Goal: Navigation & Orientation: Find specific page/section

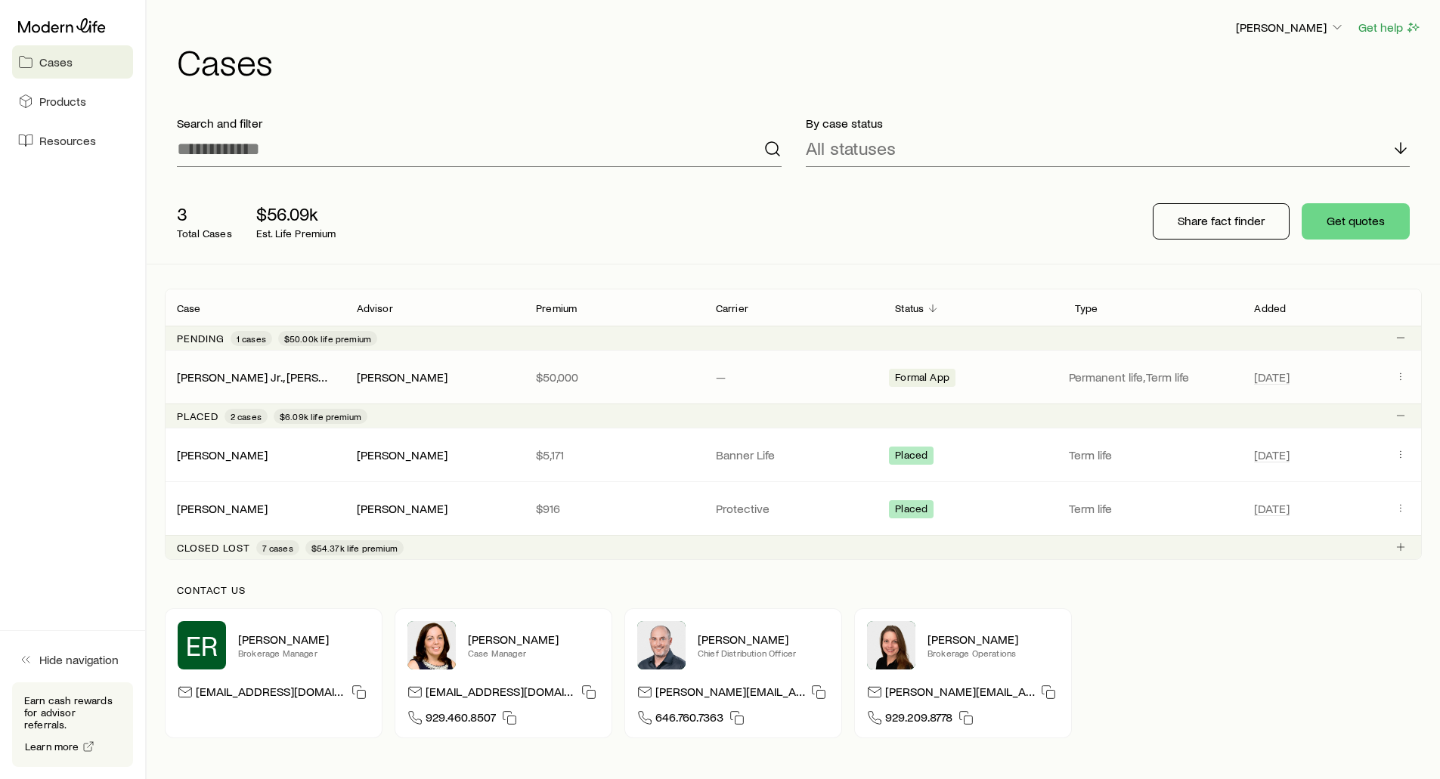
click at [337, 373] on div "[PERSON_NAME] Jr., [PERSON_NAME]" at bounding box center [255, 377] width 180 height 15
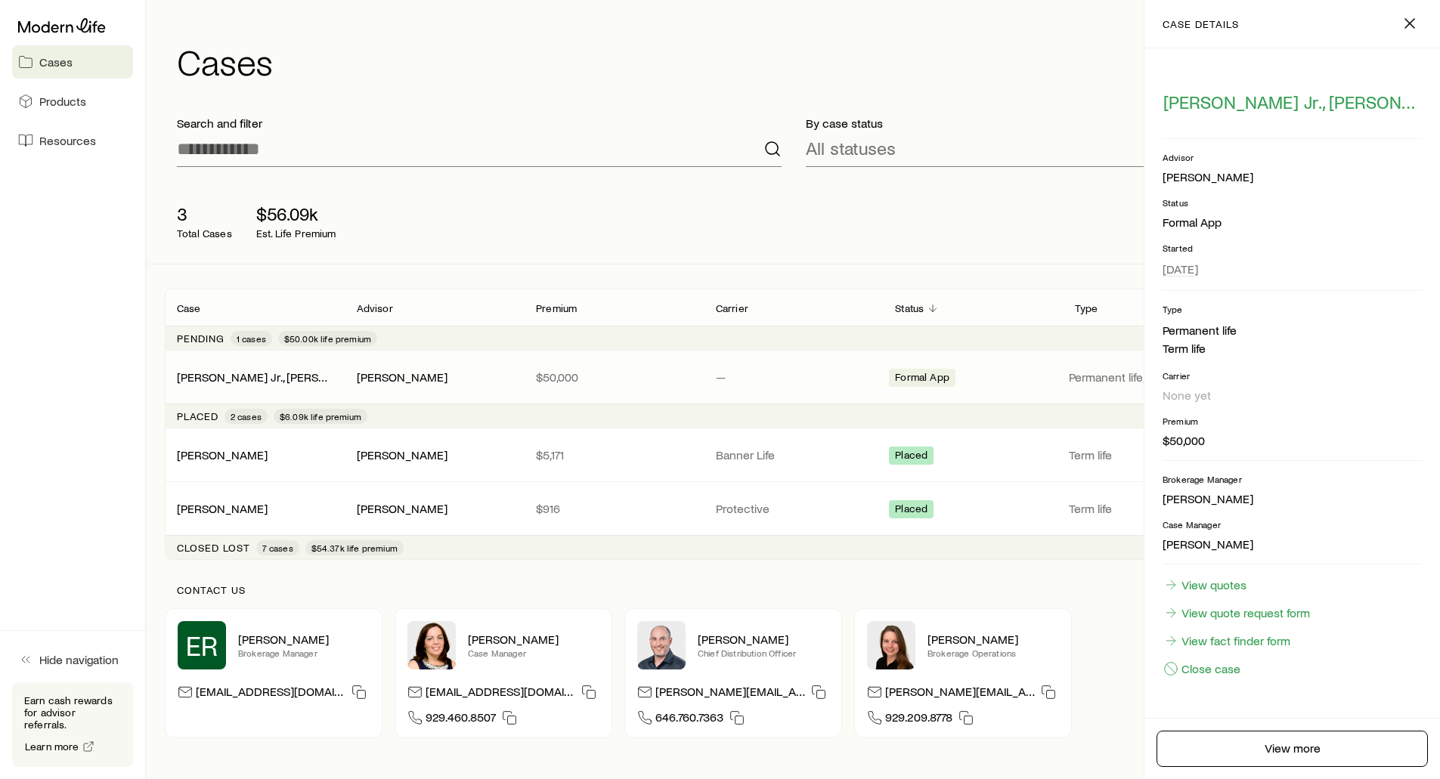
click at [570, 125] on p "Search and filter" at bounding box center [479, 123] width 605 height 15
click at [1413, 25] on icon "button" at bounding box center [1409, 23] width 18 height 18
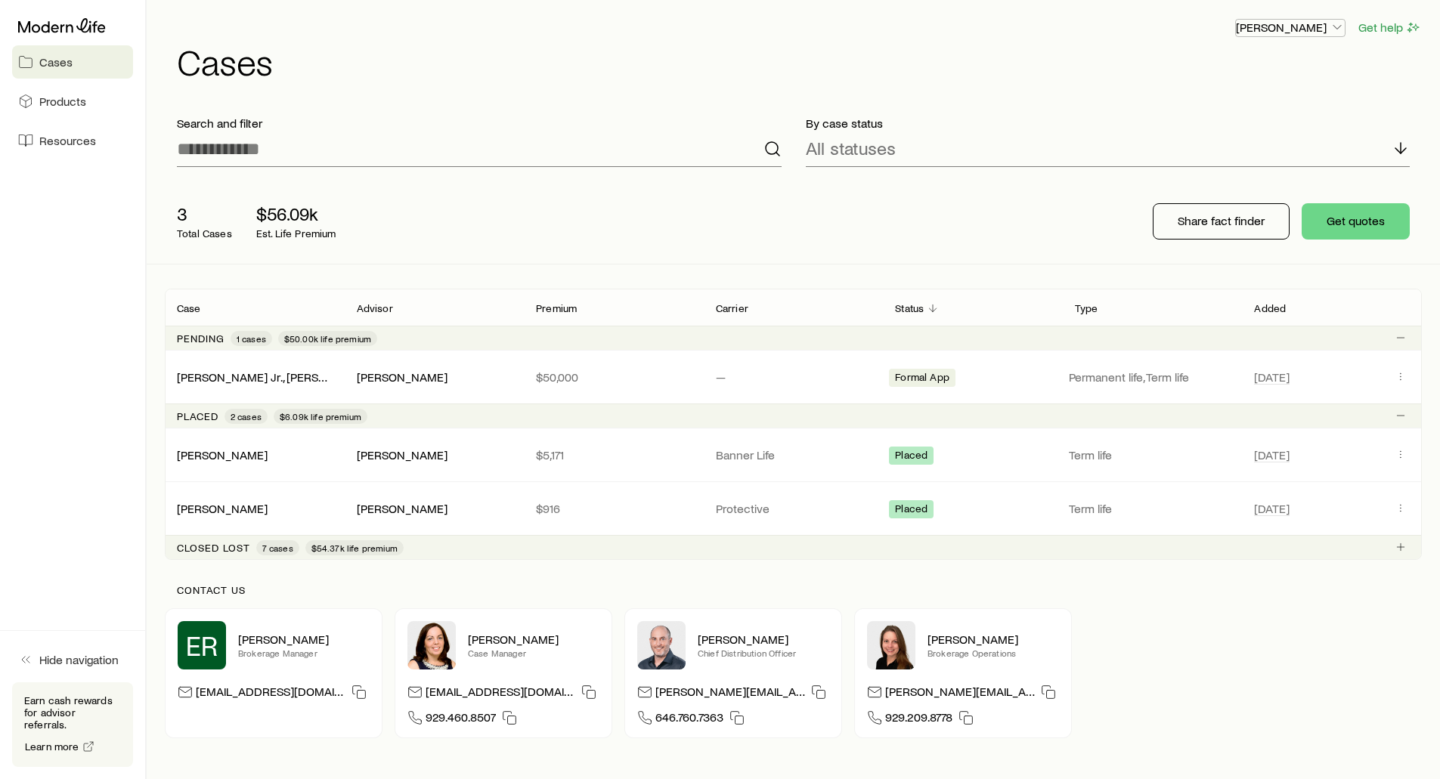
click at [1288, 27] on p "[PERSON_NAME]" at bounding box center [1290, 27] width 109 height 15
click at [1026, 32] on div "[PERSON_NAME] Get help" at bounding box center [799, 27] width 1245 height 19
click at [72, 24] on icon at bounding box center [62, 25] width 88 height 15
click at [1317, 28] on p "[PERSON_NAME]" at bounding box center [1290, 27] width 109 height 15
click at [1276, 68] on span "Licenses and contracts" at bounding box center [1260, 68] width 124 height 15
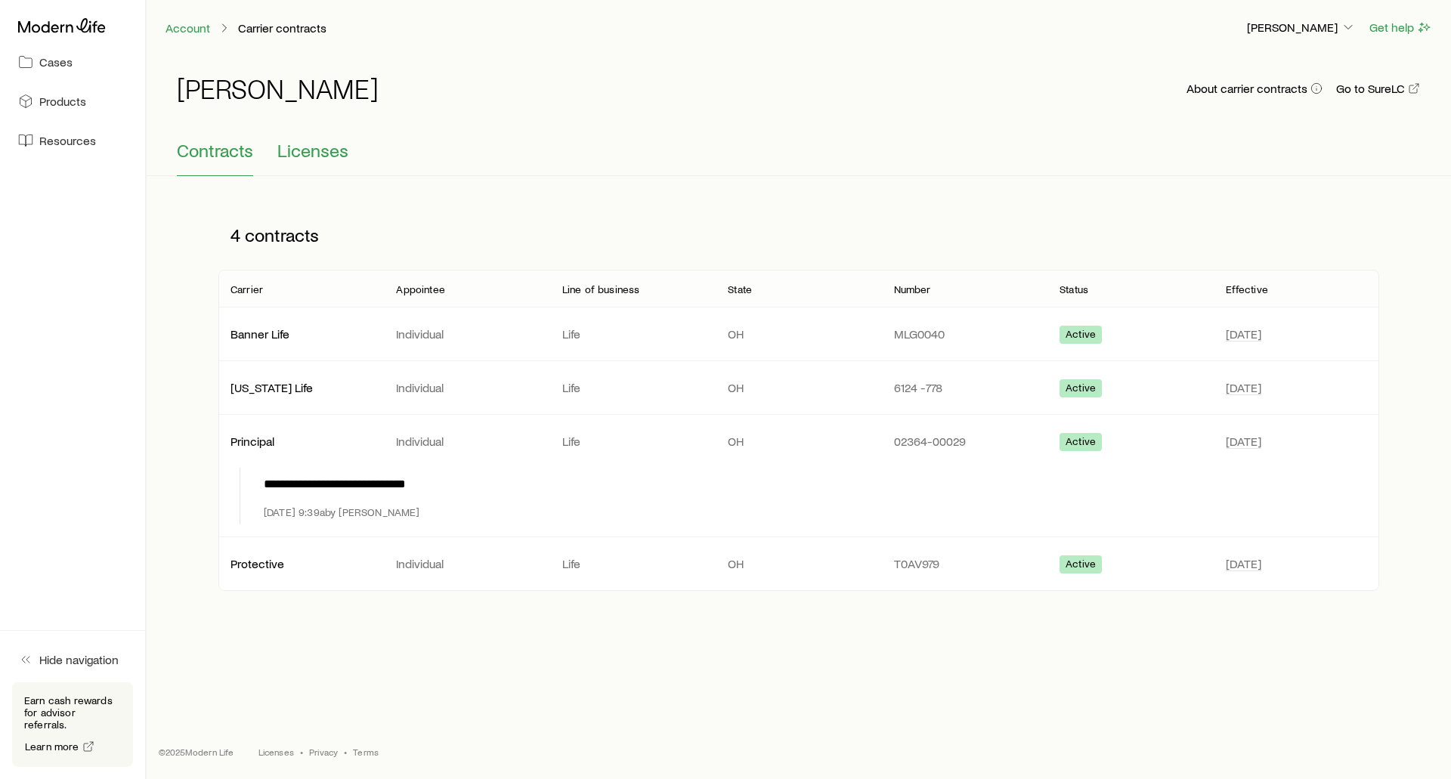
click at [336, 150] on span "Licenses" at bounding box center [312, 150] width 71 height 21
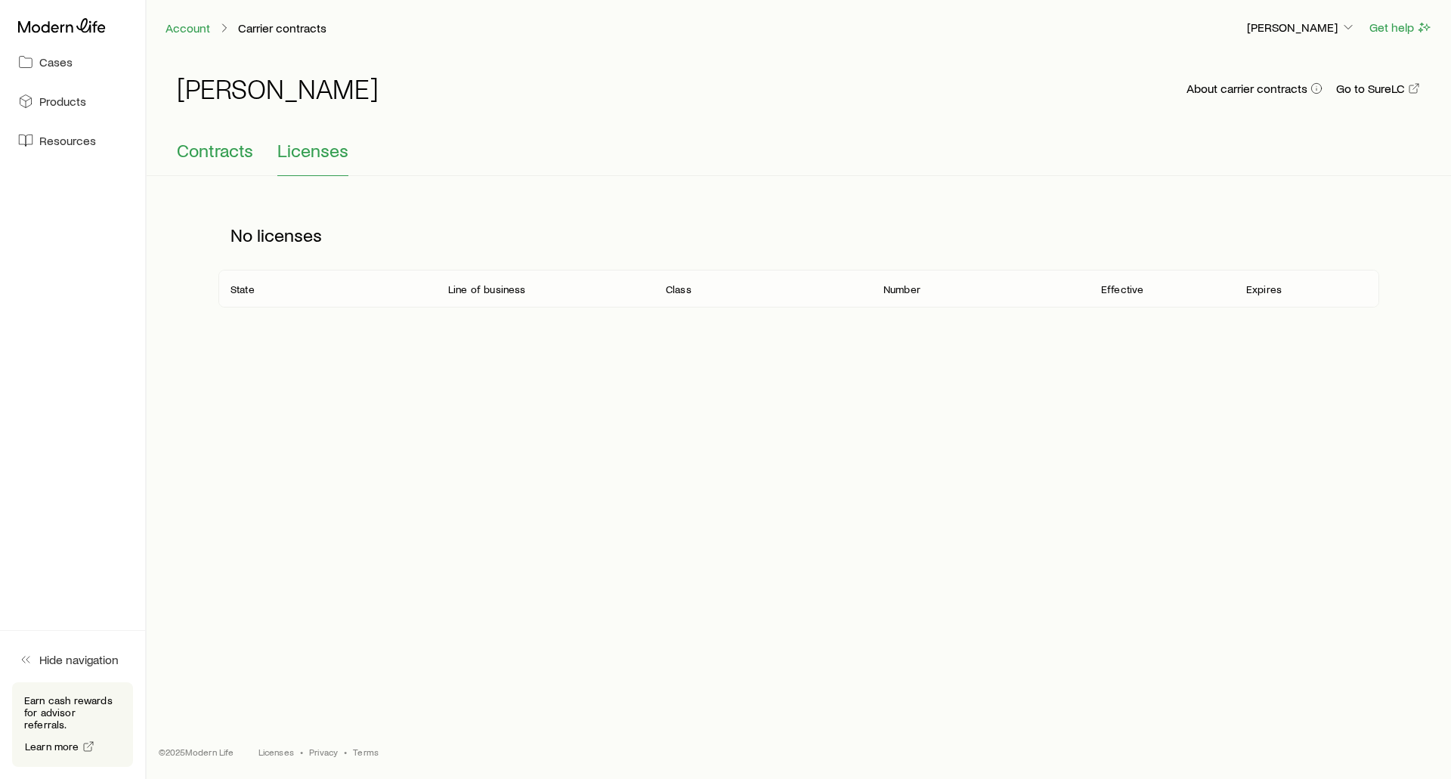
click at [206, 148] on span "Contracts" at bounding box center [215, 150] width 76 height 21
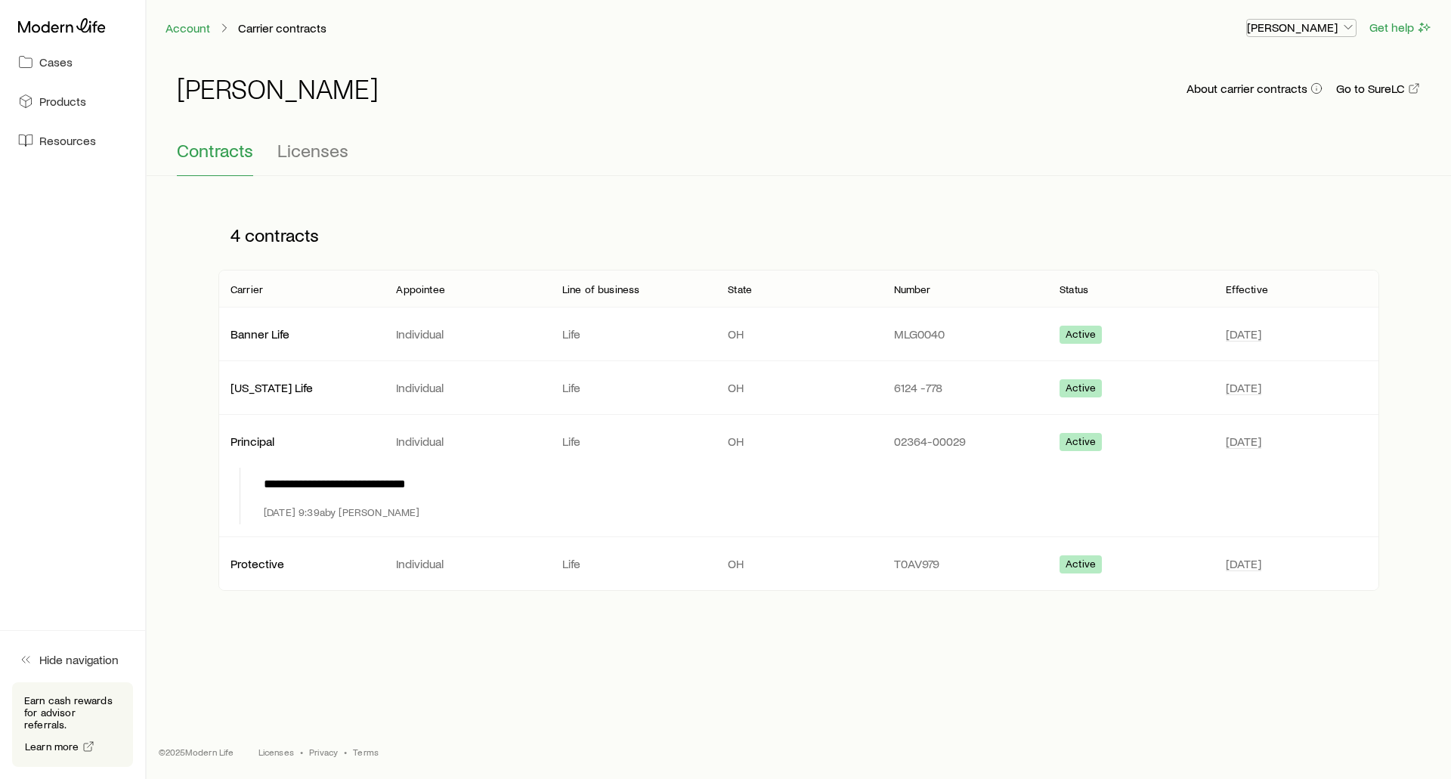
click at [1323, 29] on p "[PERSON_NAME]" at bounding box center [1301, 27] width 109 height 15
click at [1249, 98] on span "Commission schedule" at bounding box center [1267, 101] width 116 height 15
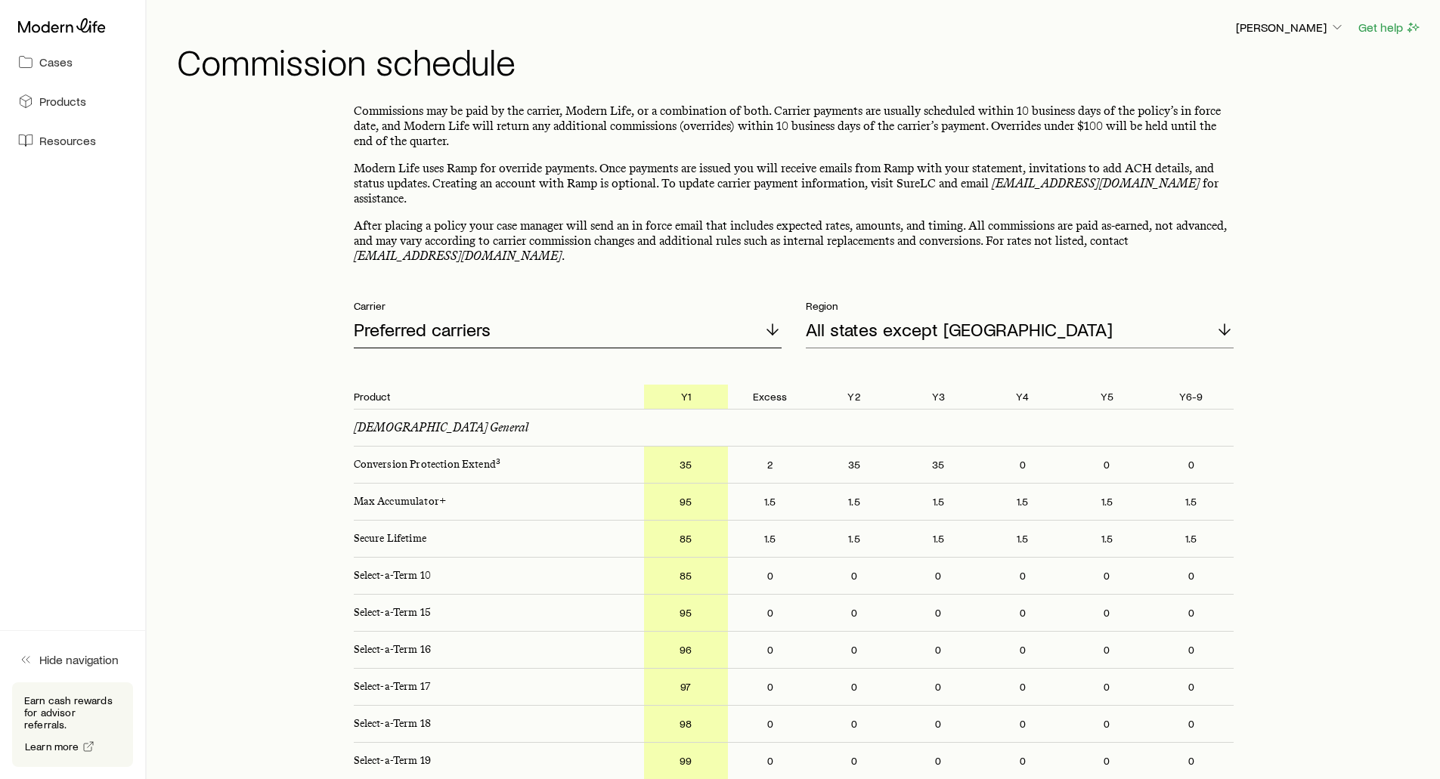
click at [446, 321] on p "Preferred carriers" at bounding box center [422, 329] width 137 height 21
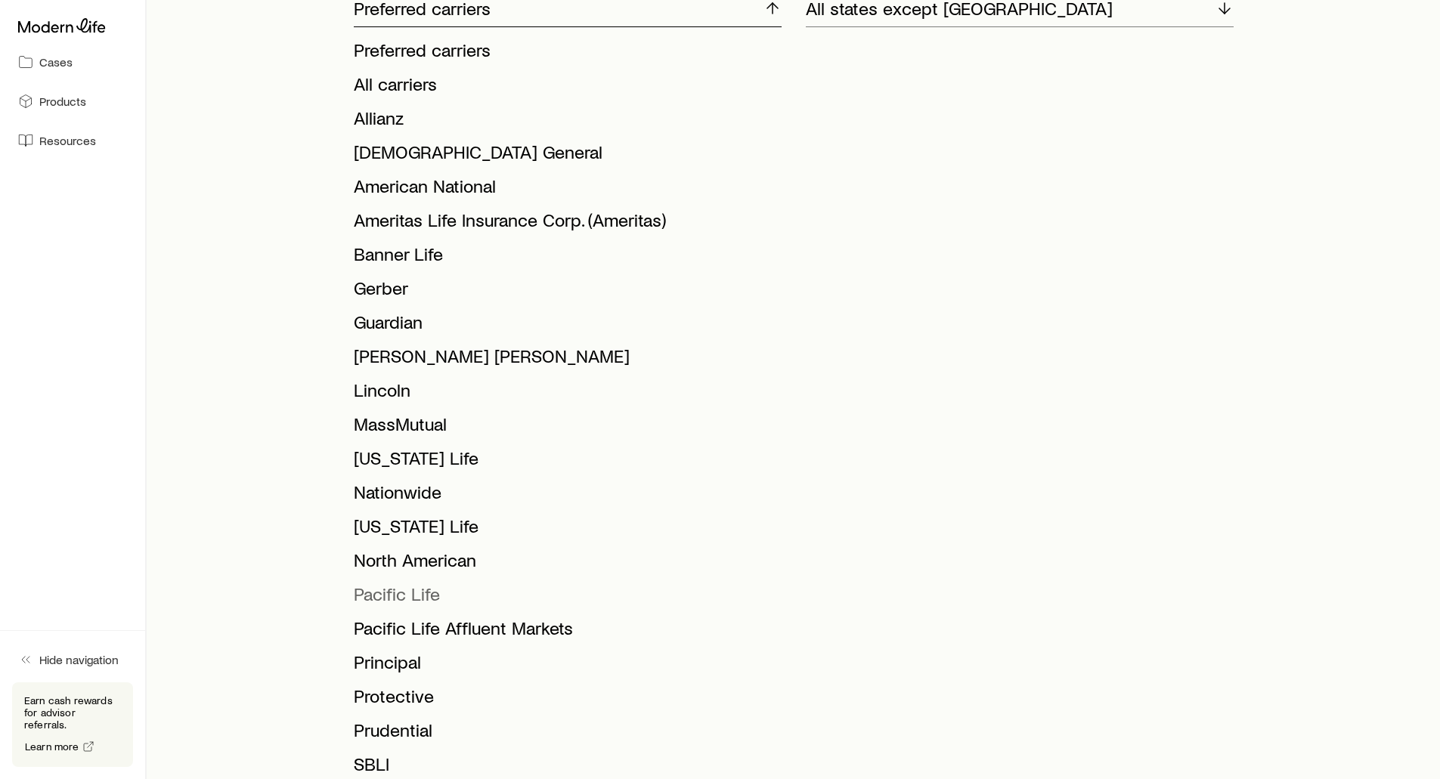
scroll to position [453, 0]
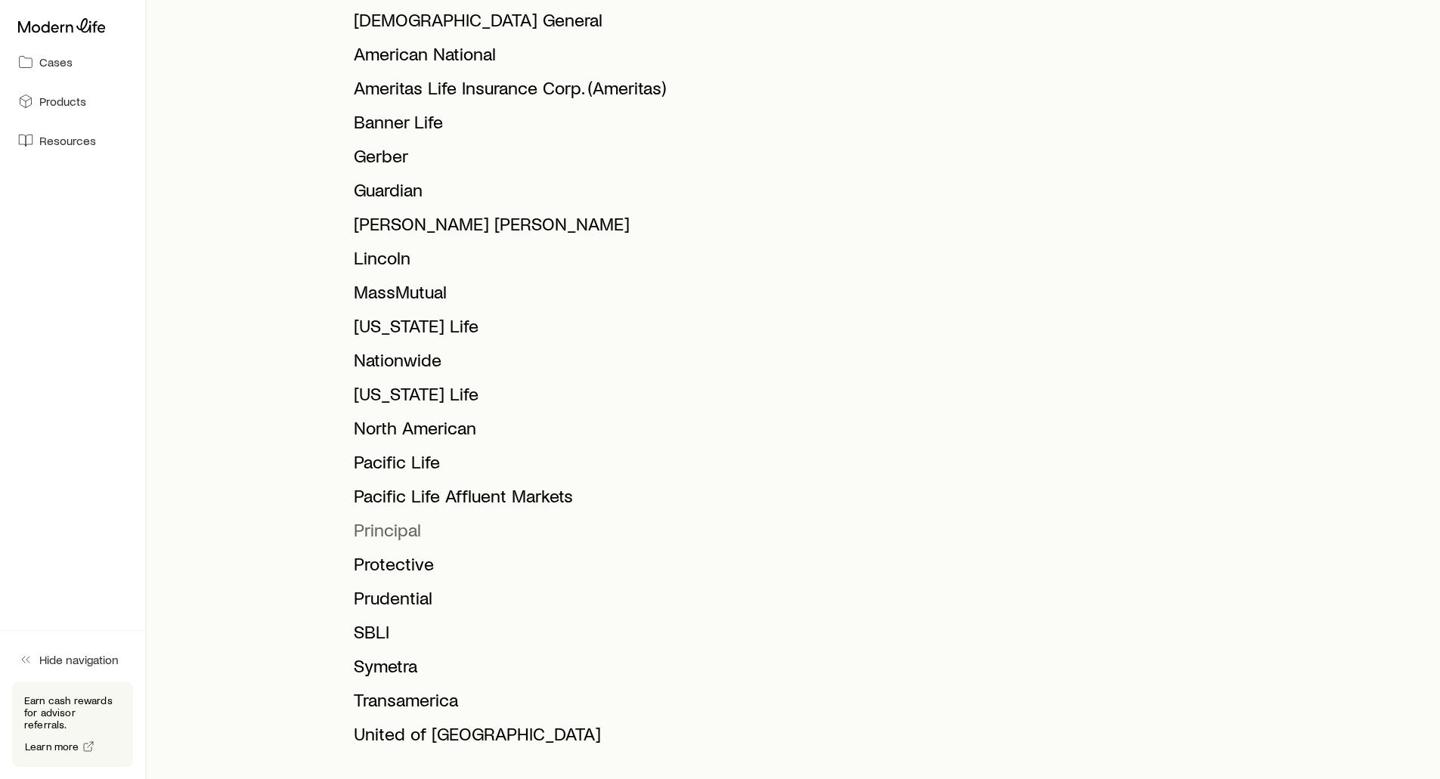
click at [388, 518] on span "Principal" at bounding box center [387, 529] width 67 height 22
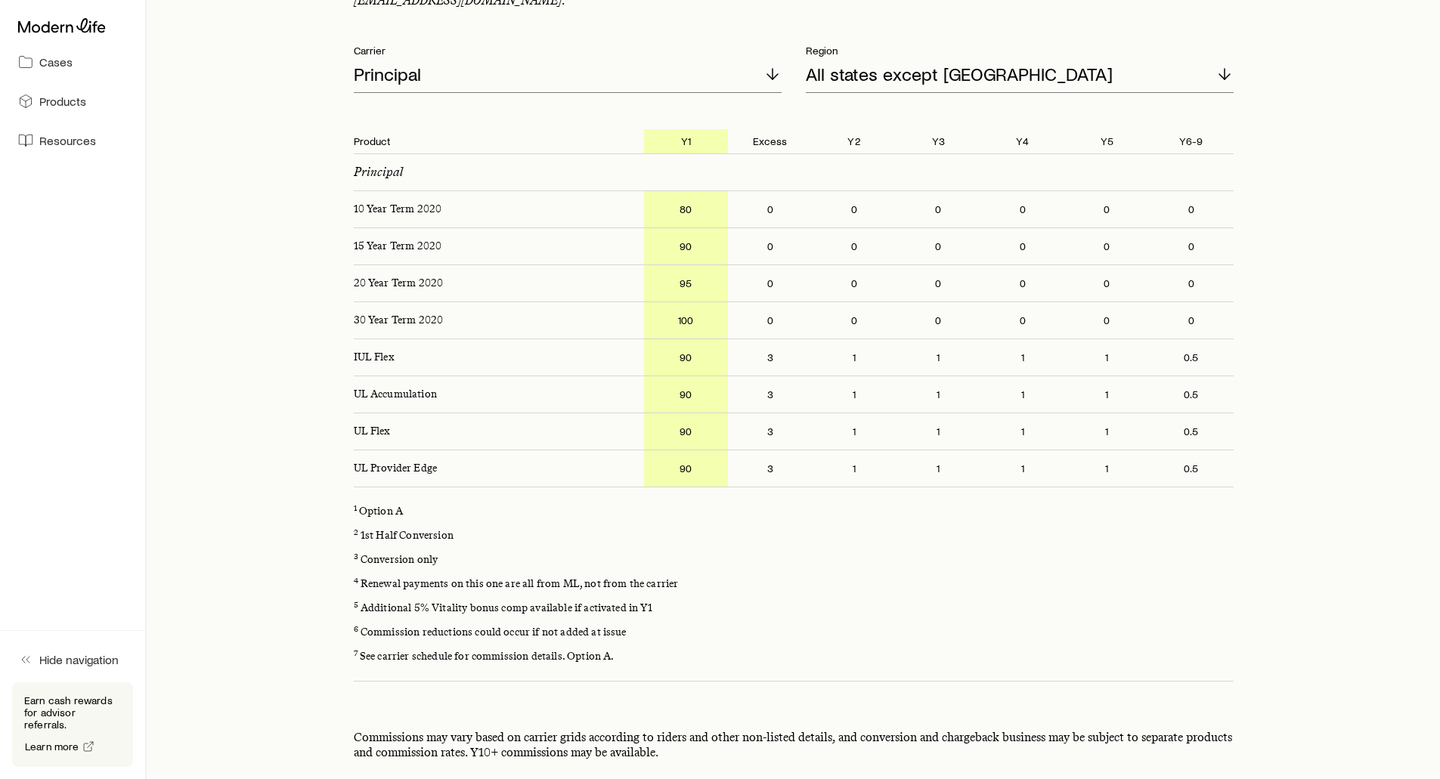
scroll to position [0, 0]
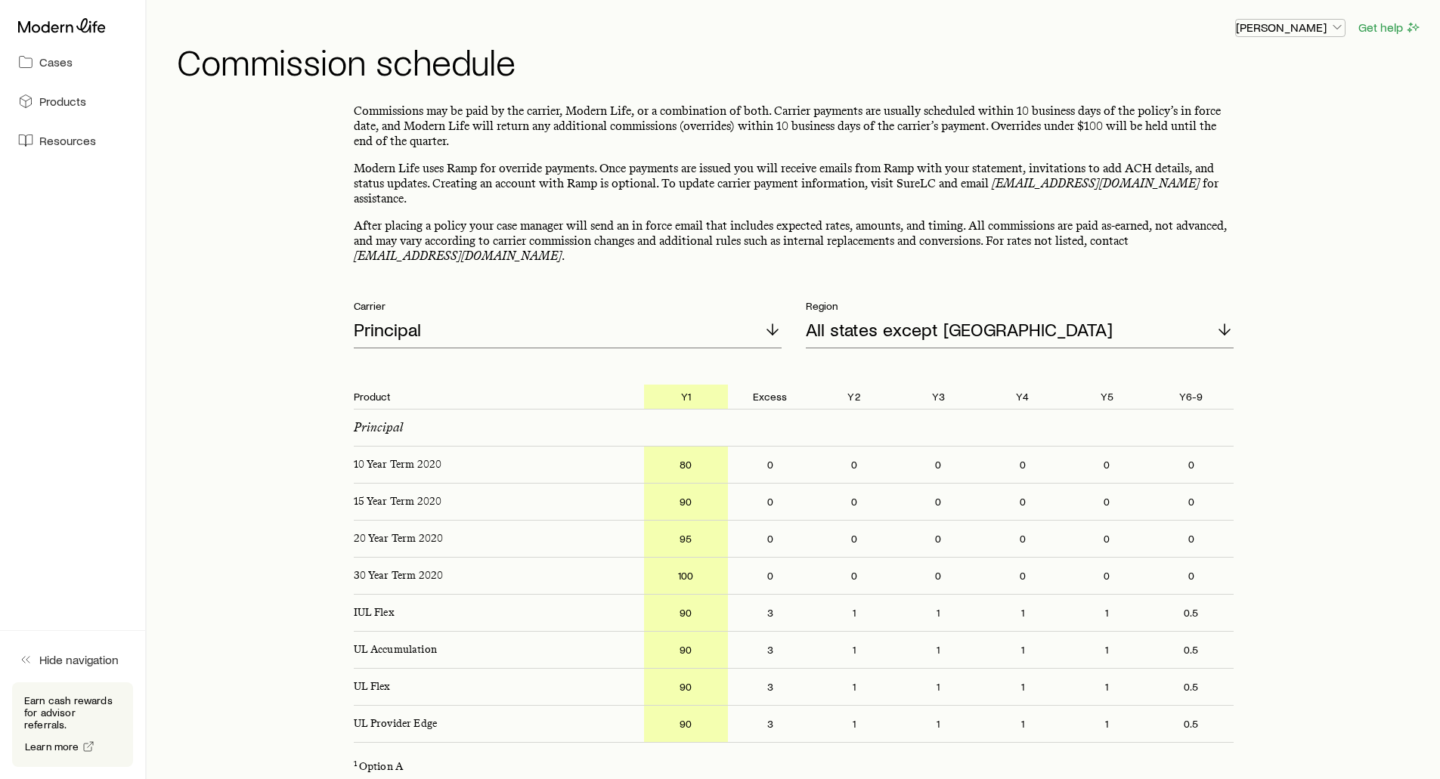
click at [1335, 27] on icon "button" at bounding box center [1336, 27] width 15 height 15
click at [1245, 141] on span "Track payments" at bounding box center [1240, 142] width 84 height 15
click at [1244, 181] on button "Sign out" at bounding box center [1255, 182] width 169 height 27
